Goal: Find specific page/section: Find specific page/section

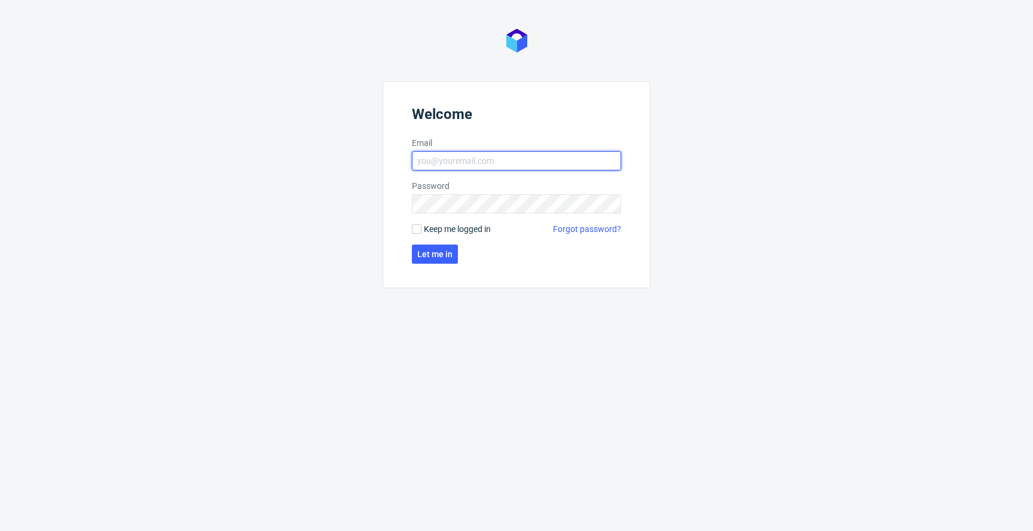
type input "[PERSON_NAME][EMAIL_ADDRESS][PERSON_NAME][DOMAIN_NAME]"
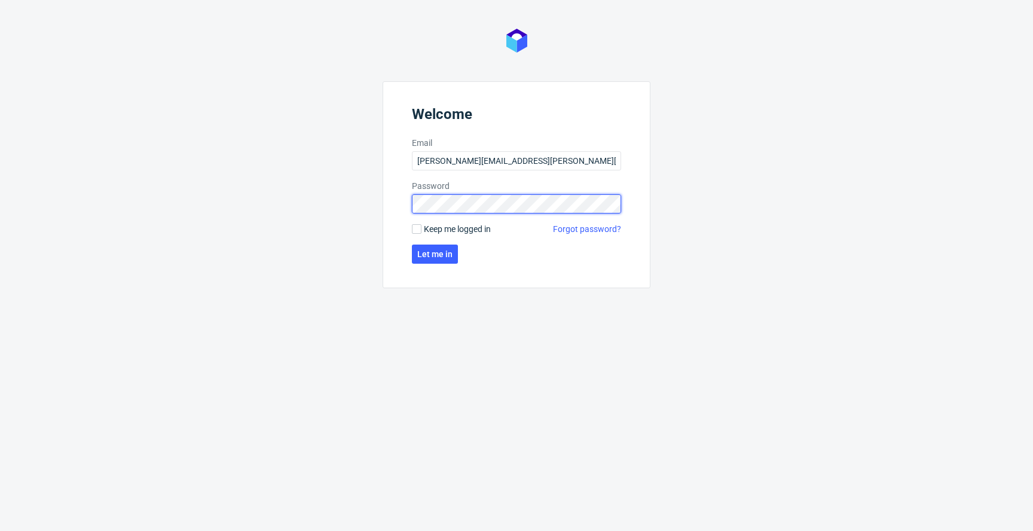
click at [434, 254] on button "Let me in" at bounding box center [435, 253] width 46 height 19
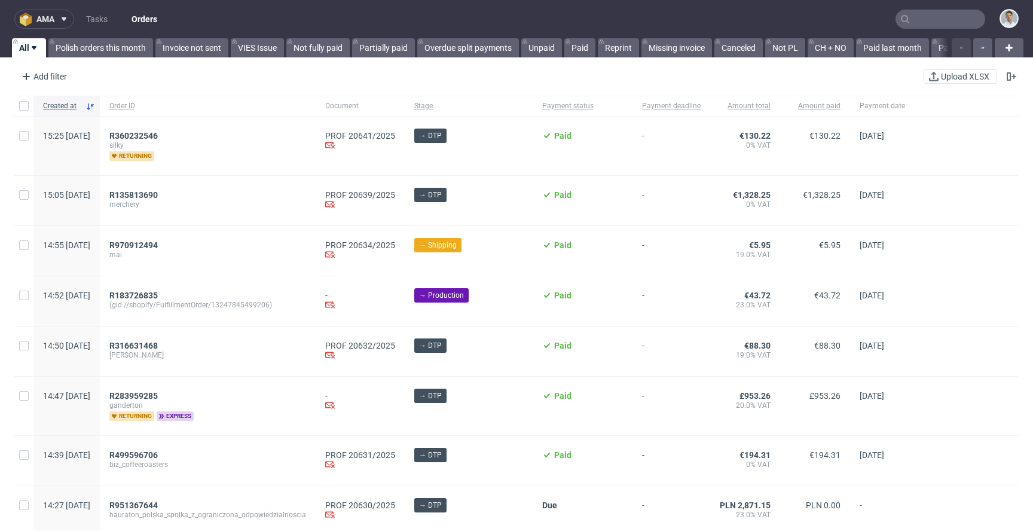
click at [38, 24] on button "ama" at bounding box center [44, 19] width 60 height 19
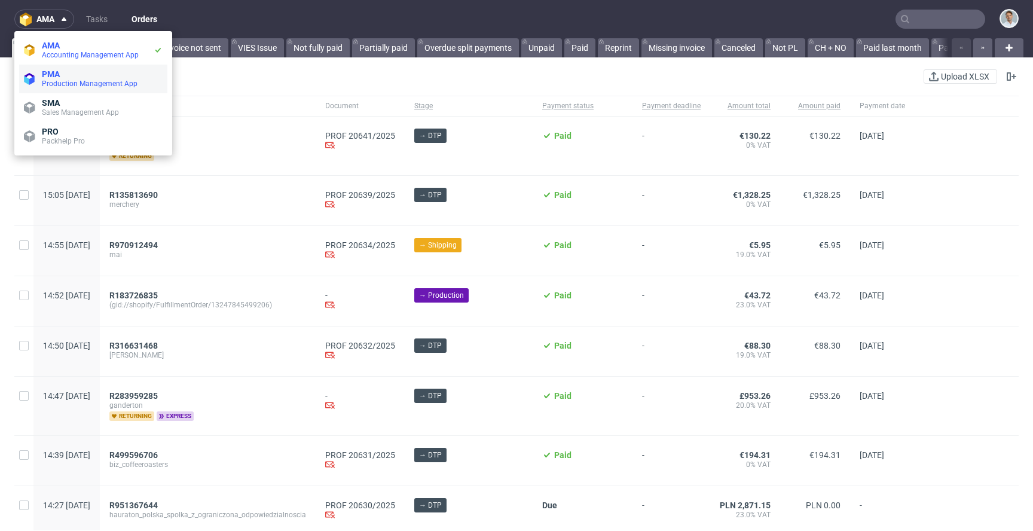
click at [74, 73] on span "PMA" at bounding box center [102, 74] width 121 height 10
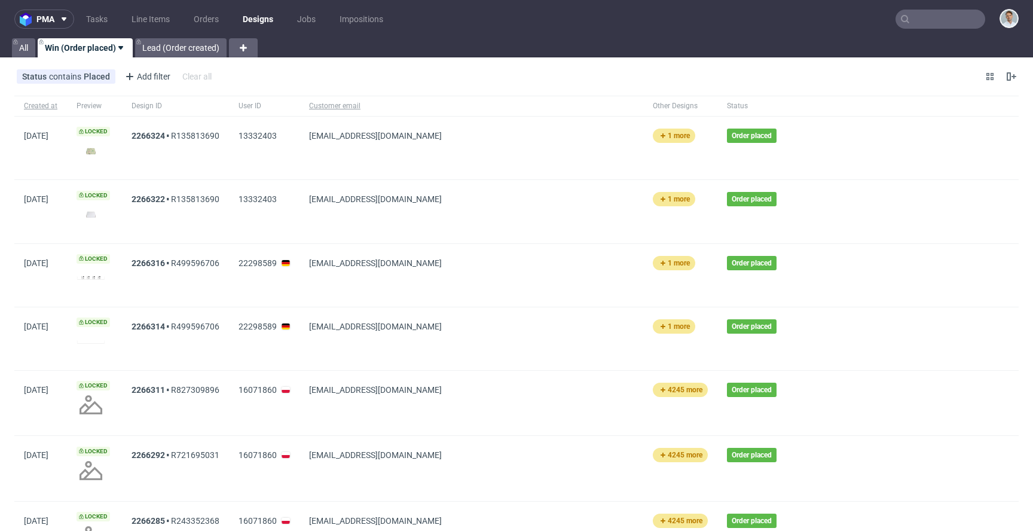
click at [791, 236] on div at bounding box center [905, 211] width 228 height 63
